Goal: Task Accomplishment & Management: Manage account settings

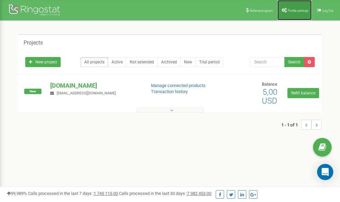
click at [296, 9] on span "Profile settings" at bounding box center [298, 11] width 21 height 4
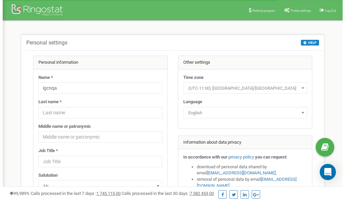
scroll to position [34, 0]
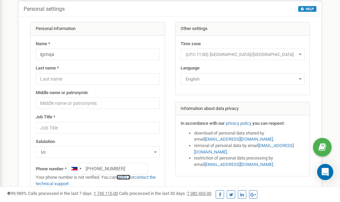
click at [127, 177] on link "verify it" at bounding box center [124, 177] width 14 height 5
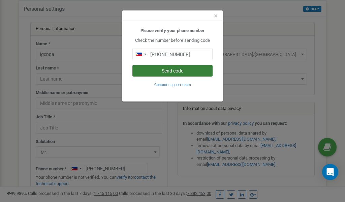
click at [178, 70] on button "Send code" at bounding box center [172, 70] width 80 height 11
